Goal: Information Seeking & Learning: Find specific fact

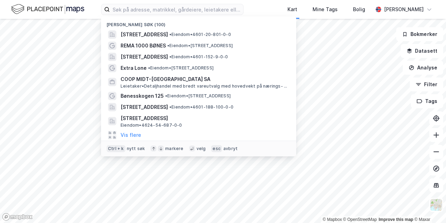
type input "N"
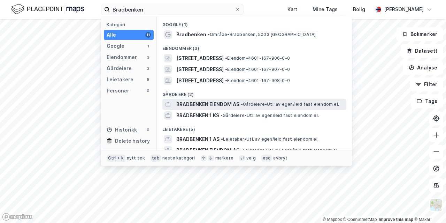
type input "Bradbenken"
click at [196, 102] on span "BRADBENKEN EIENDOM AS" at bounding box center [207, 104] width 63 height 8
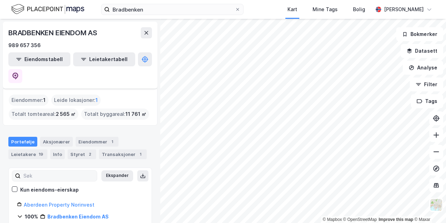
scroll to position [22, 0]
